Goal: Task Accomplishment & Management: Manage account settings

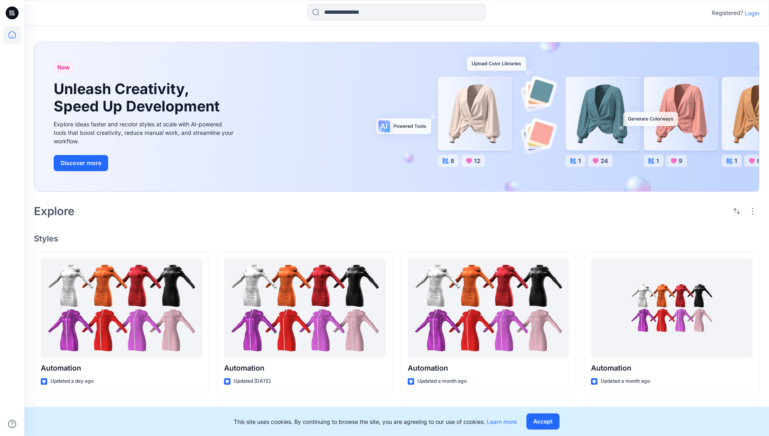
click at [750, 13] on p "Login" at bounding box center [752, 13] width 15 height 8
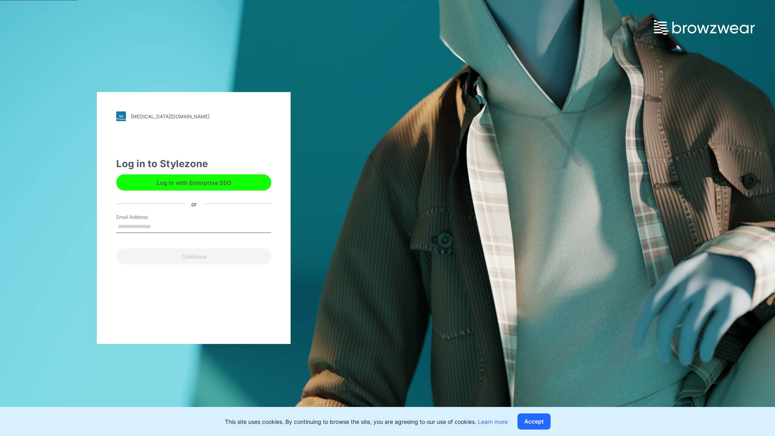
click at [159, 226] on input "Email Address" at bounding box center [193, 227] width 155 height 12
type input "**********"
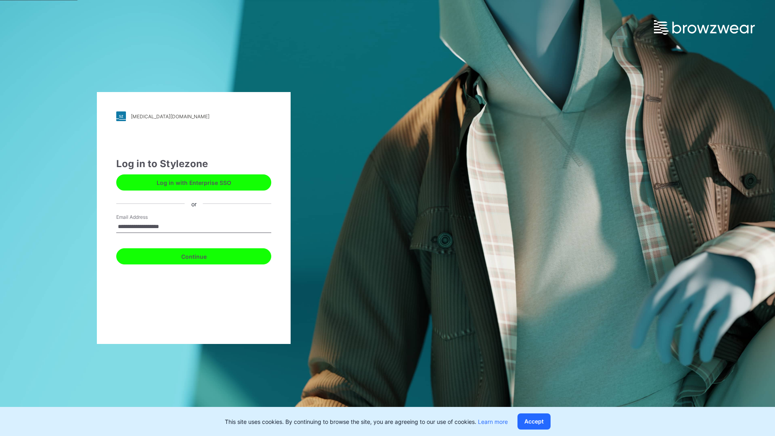
click at [203, 255] on button "Continue" at bounding box center [193, 256] width 155 height 16
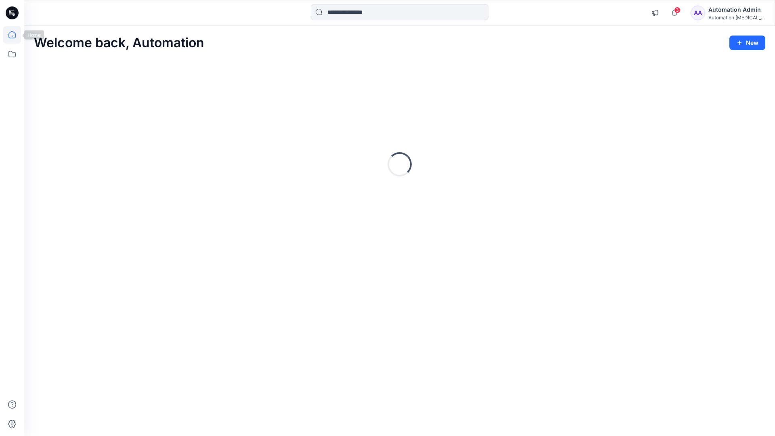
click at [15, 35] on icon at bounding box center [11, 34] width 7 height 7
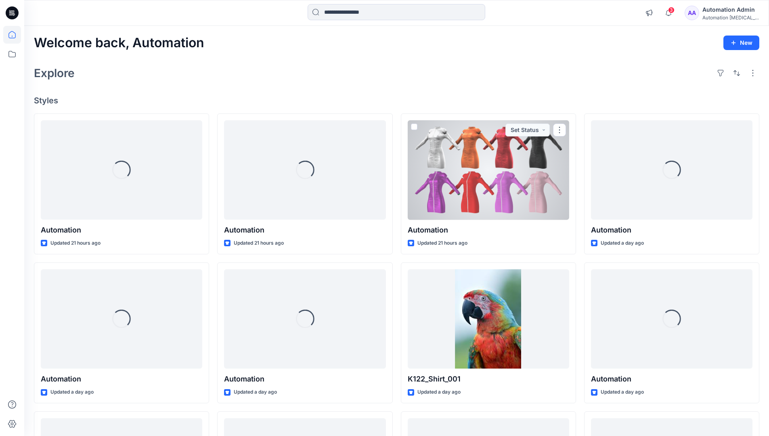
click at [720, 13] on div "Automation Admin" at bounding box center [730, 10] width 56 height 10
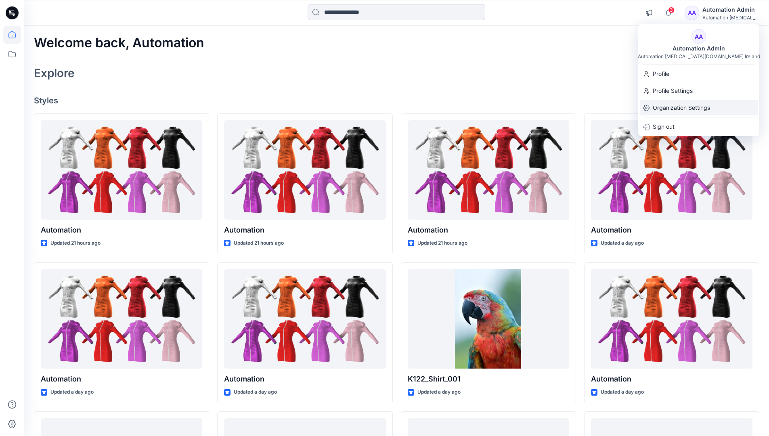
click at [682, 102] on p "Organization Settings" at bounding box center [681, 107] width 57 height 15
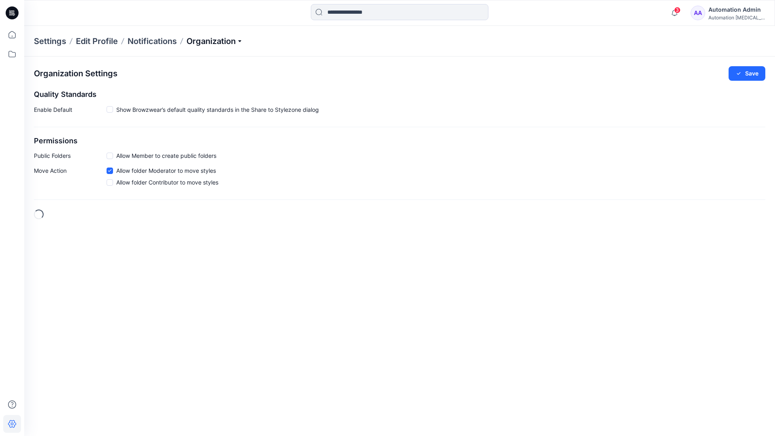
click at [240, 41] on p "Organization" at bounding box center [214, 41] width 56 height 11
click at [200, 75] on link "Edit Status Labels" at bounding box center [216, 76] width 118 height 16
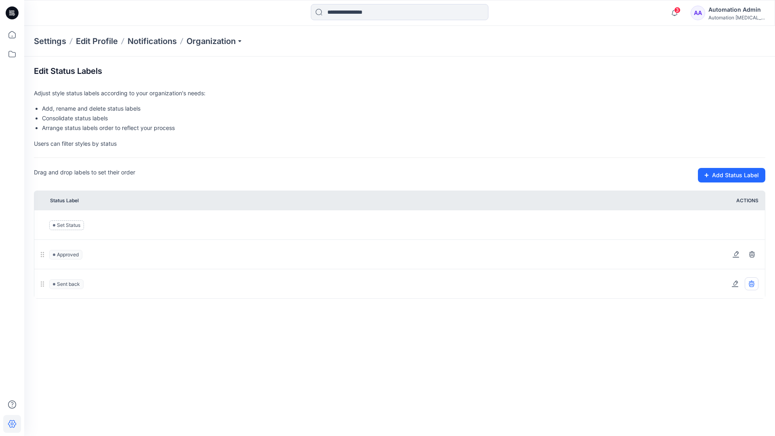
click at [753, 283] on icon at bounding box center [751, 283] width 6 height 6
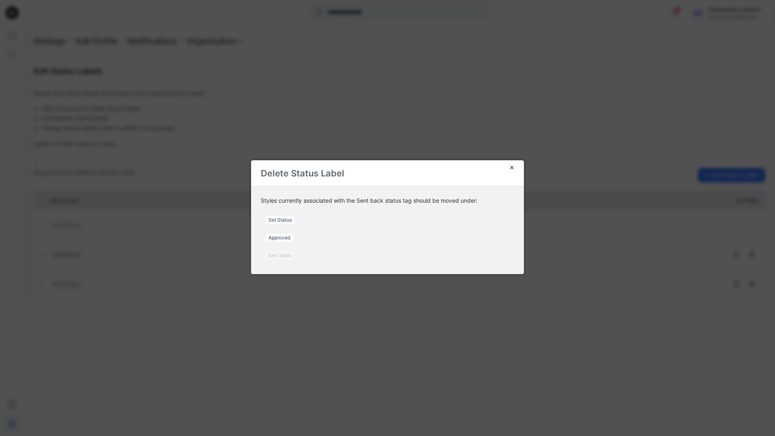
click at [283, 220] on span "Set Status" at bounding box center [280, 220] width 31 height 10
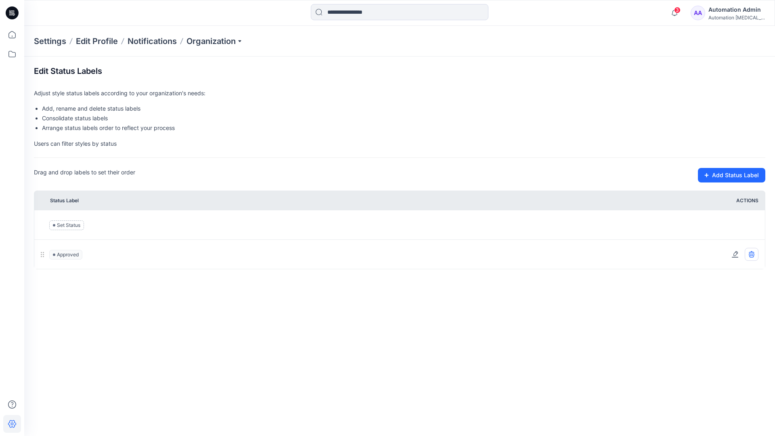
click at [753, 255] on icon at bounding box center [751, 255] width 5 height 5
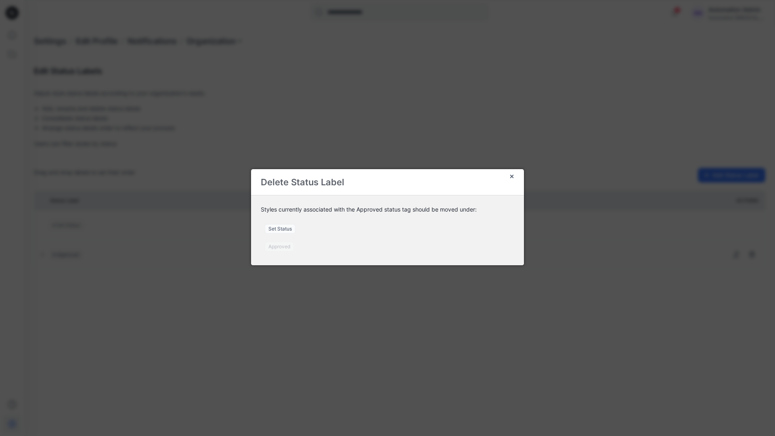
click at [284, 230] on span "Set Status" at bounding box center [280, 229] width 31 height 10
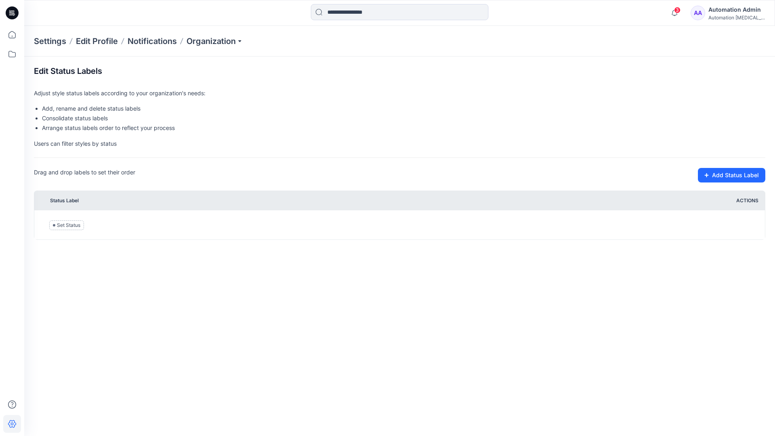
click at [723, 16] on div "Automation [MEDICAL_DATA]..." at bounding box center [736, 18] width 56 height 6
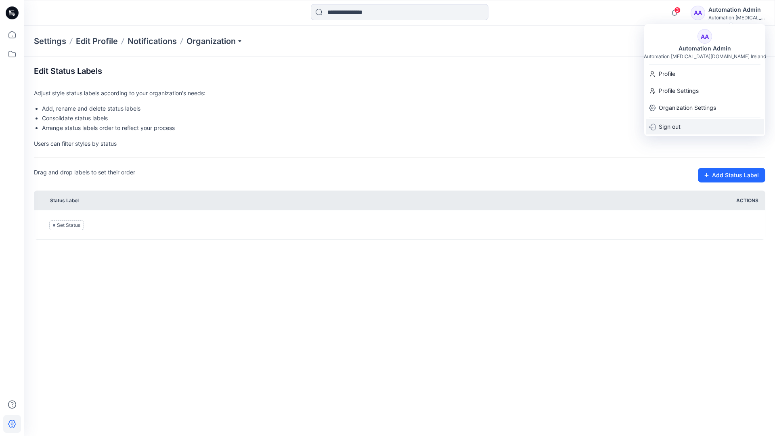
click at [676, 124] on p "Sign out" at bounding box center [670, 126] width 22 height 15
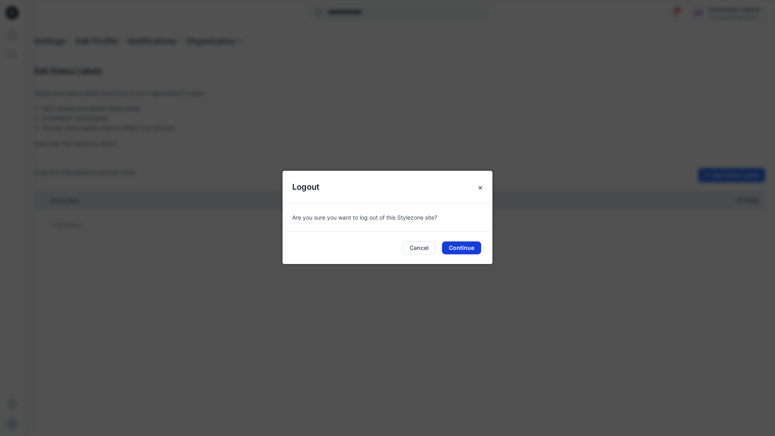
click at [466, 250] on button "Continue" at bounding box center [461, 247] width 39 height 13
